Goal: Task Accomplishment & Management: Use online tool/utility

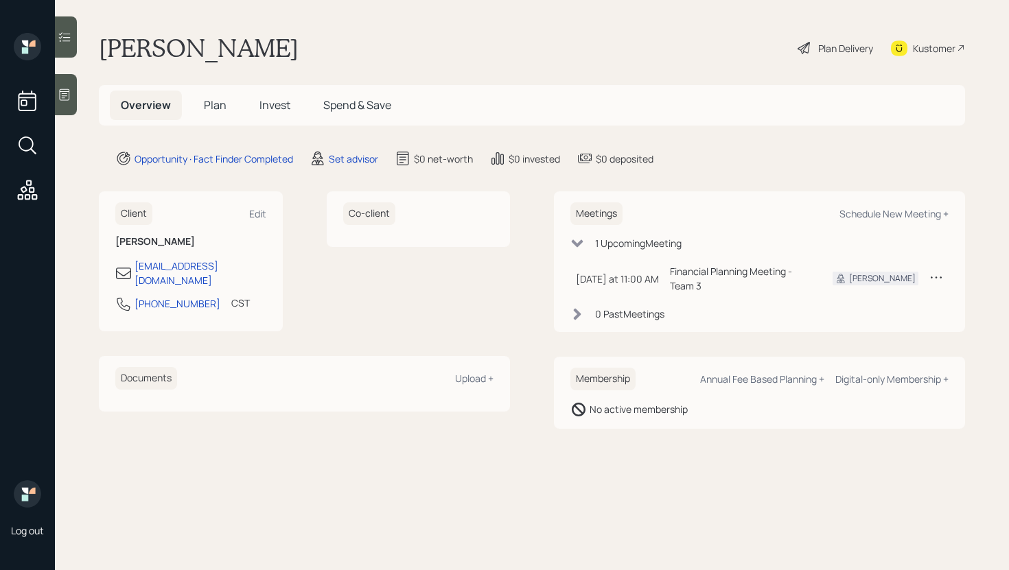
click at [71, 97] on icon at bounding box center [65, 95] width 14 height 14
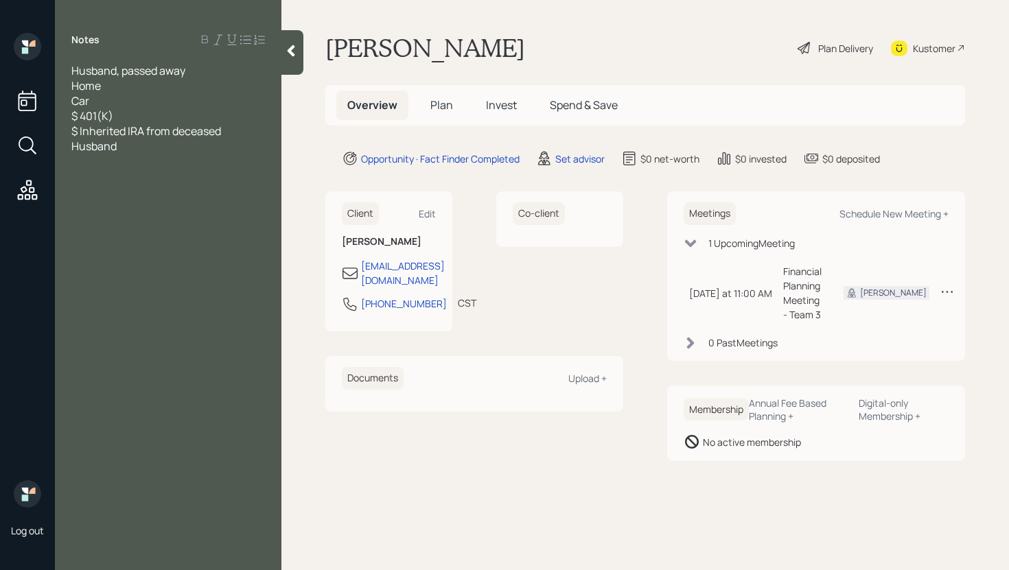
click at [116, 87] on div "Husband, passed away Home Car $ 401(K) $ Inherited IRA from deceased Husband" at bounding box center [168, 108] width 194 height 91
click at [195, 73] on div "Husband, passed away Home Car $ 401(K) $ Inherited IRA from deceased Husband" at bounding box center [168, 108] width 194 height 91
click at [74, 69] on span "Husband, passed away Home Car $ 401(K) $ Inherited IRA from deceased Husband" at bounding box center [147, 108] width 152 height 91
click at [129, 72] on span "Widow -> Husband, passed away Home Car $ 401(K) $ Inherited IRA from deceased H…" at bounding box center [152, 108] width 163 height 91
click at [294, 65] on div at bounding box center [292, 52] width 22 height 45
